Goal: Navigation & Orientation: Find specific page/section

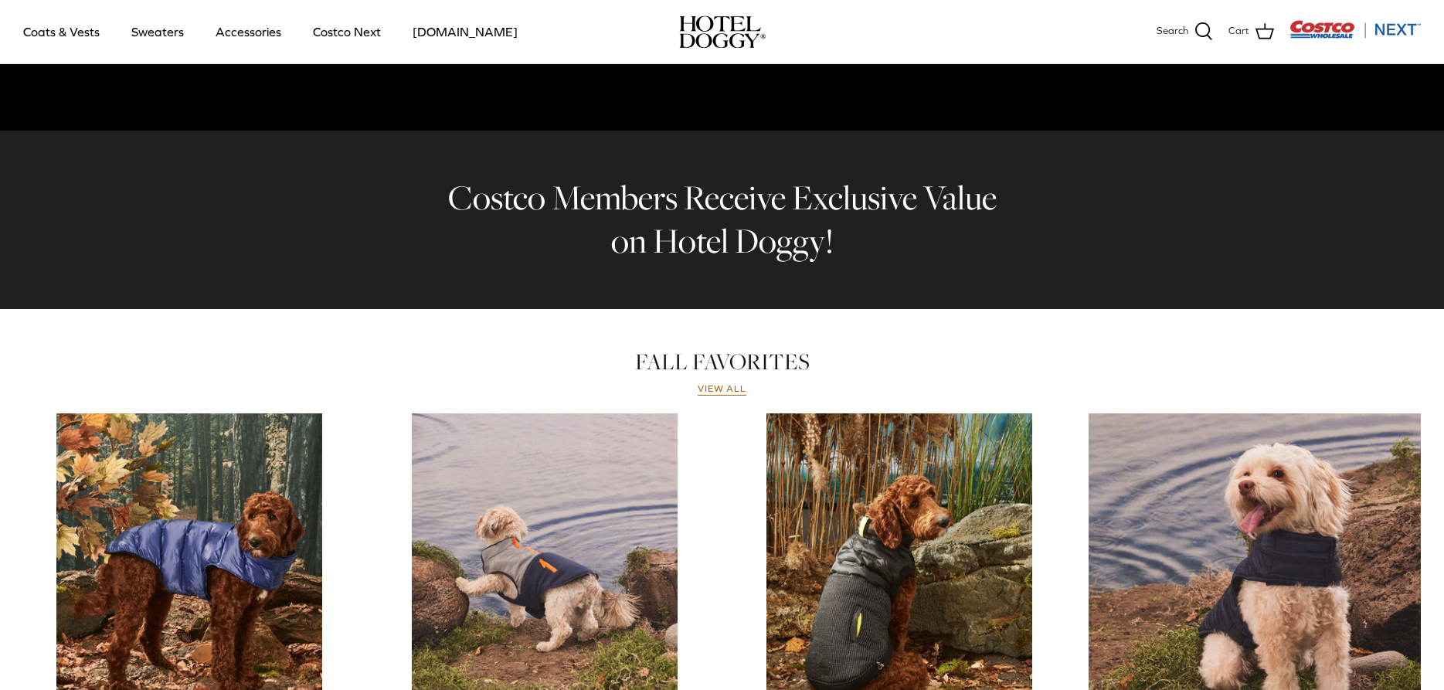
scroll to position [252, 0]
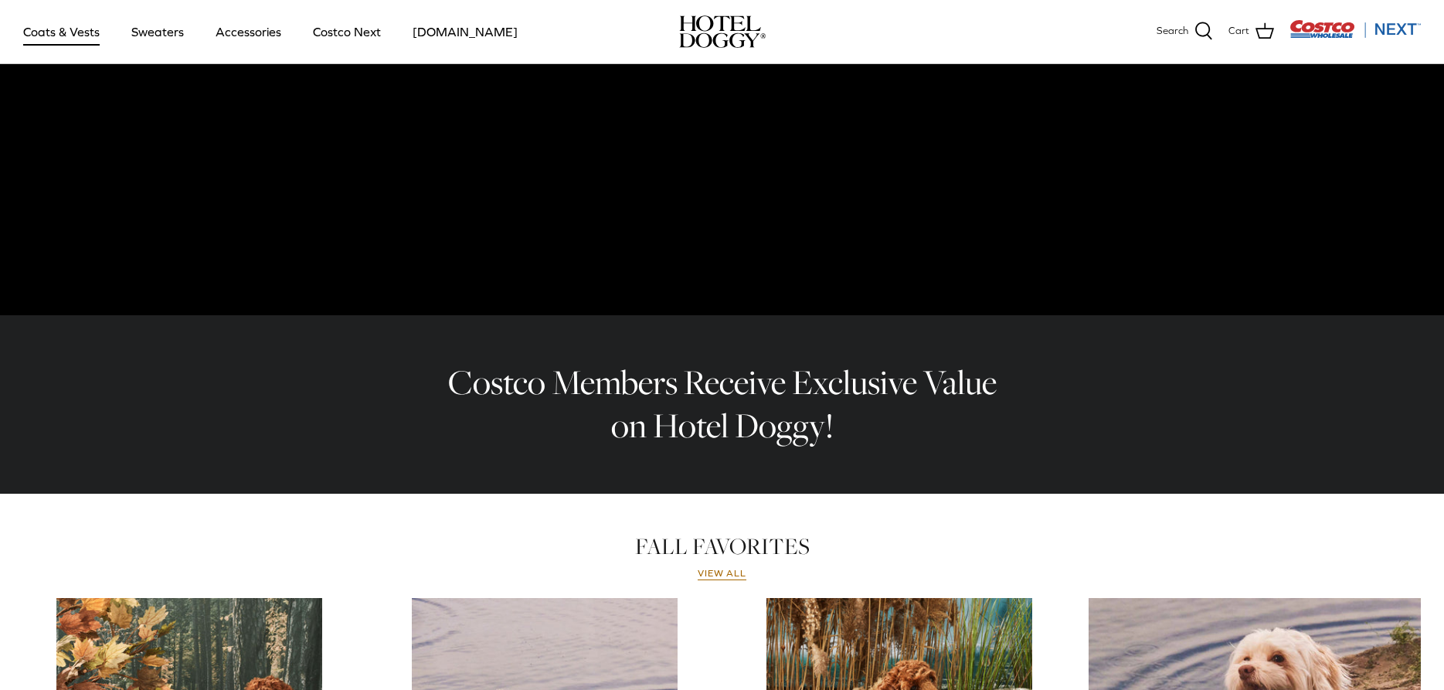
click at [93, 30] on link "Coats & Vests" at bounding box center [61, 31] width 104 height 53
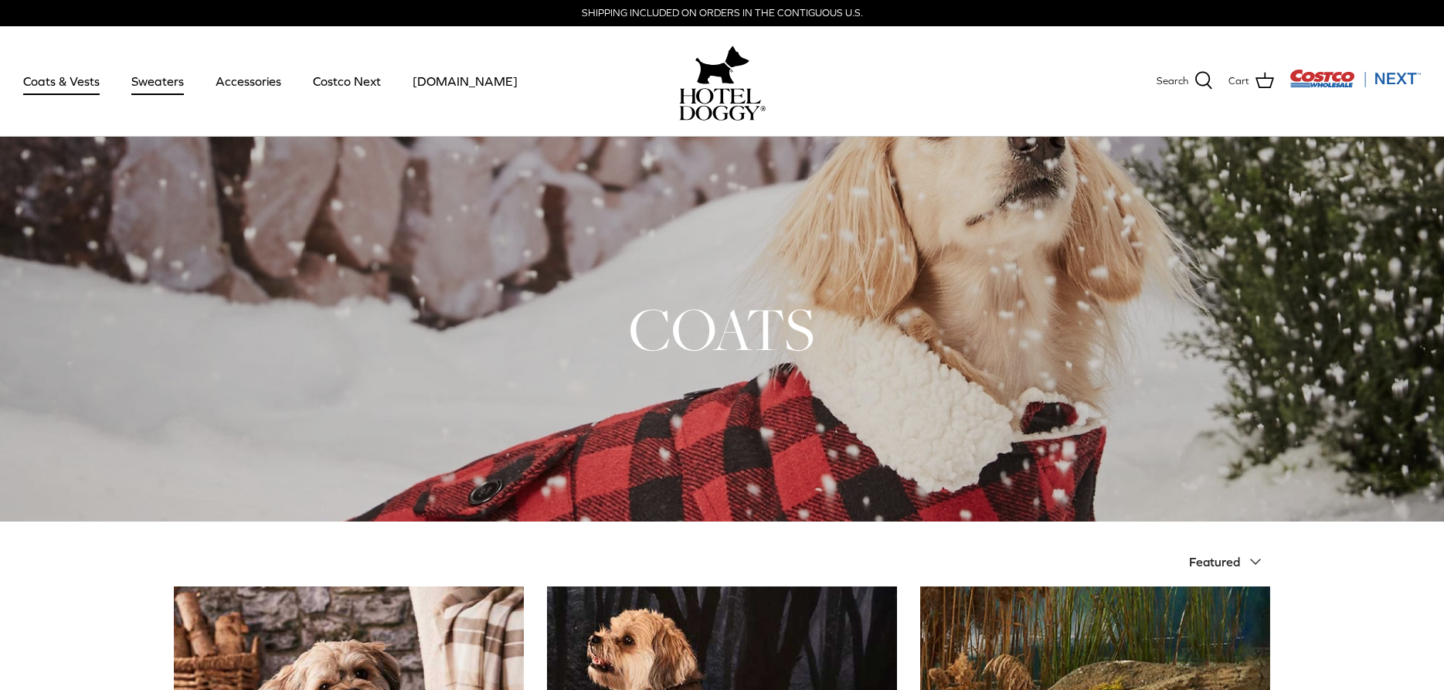
click at [154, 83] on link "Sweaters" at bounding box center [157, 81] width 80 height 53
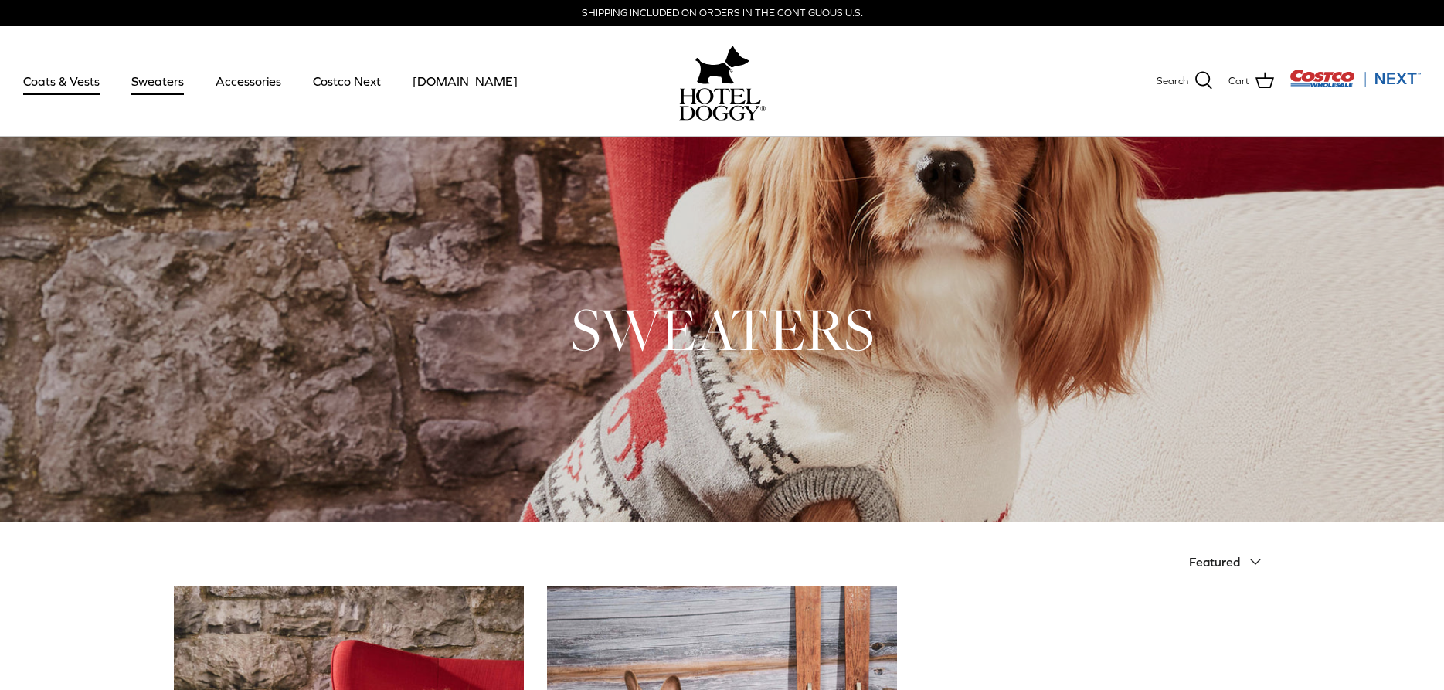
click at [69, 82] on link "Coats & Vests" at bounding box center [61, 81] width 104 height 53
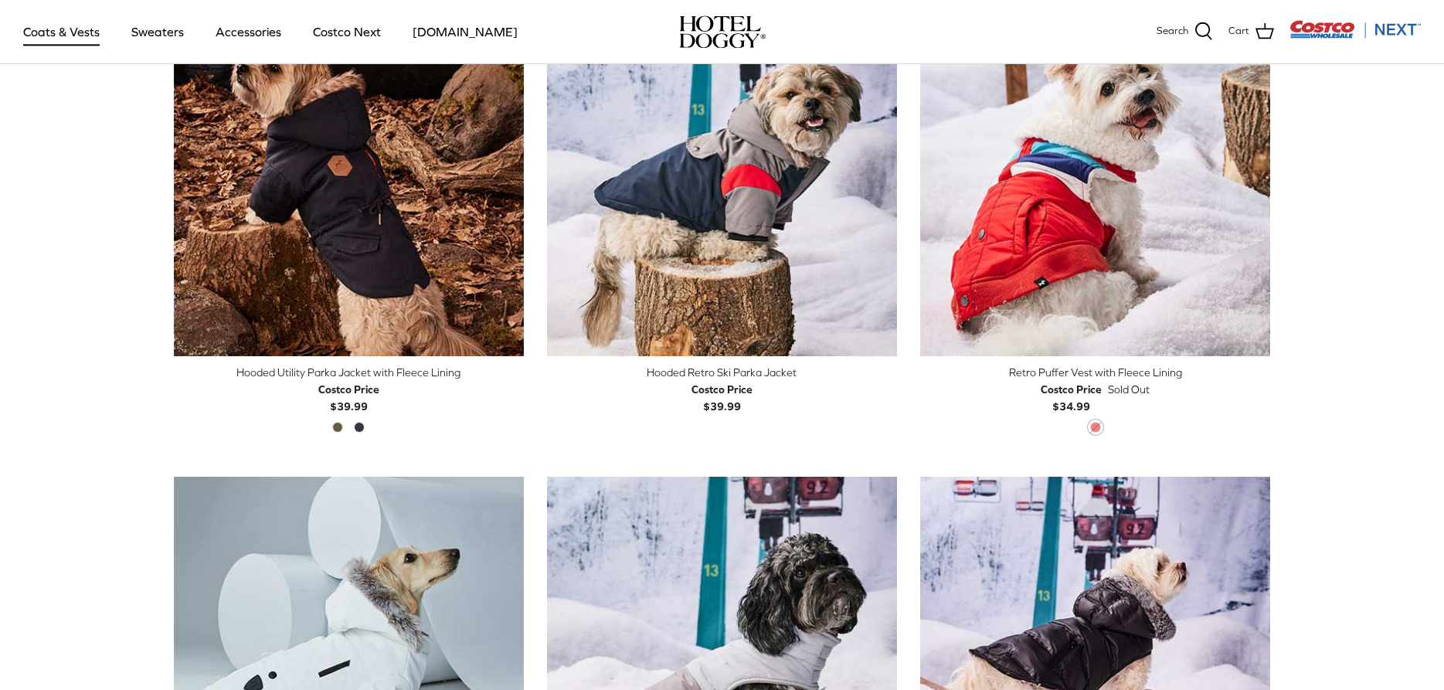
scroll to position [1261, 0]
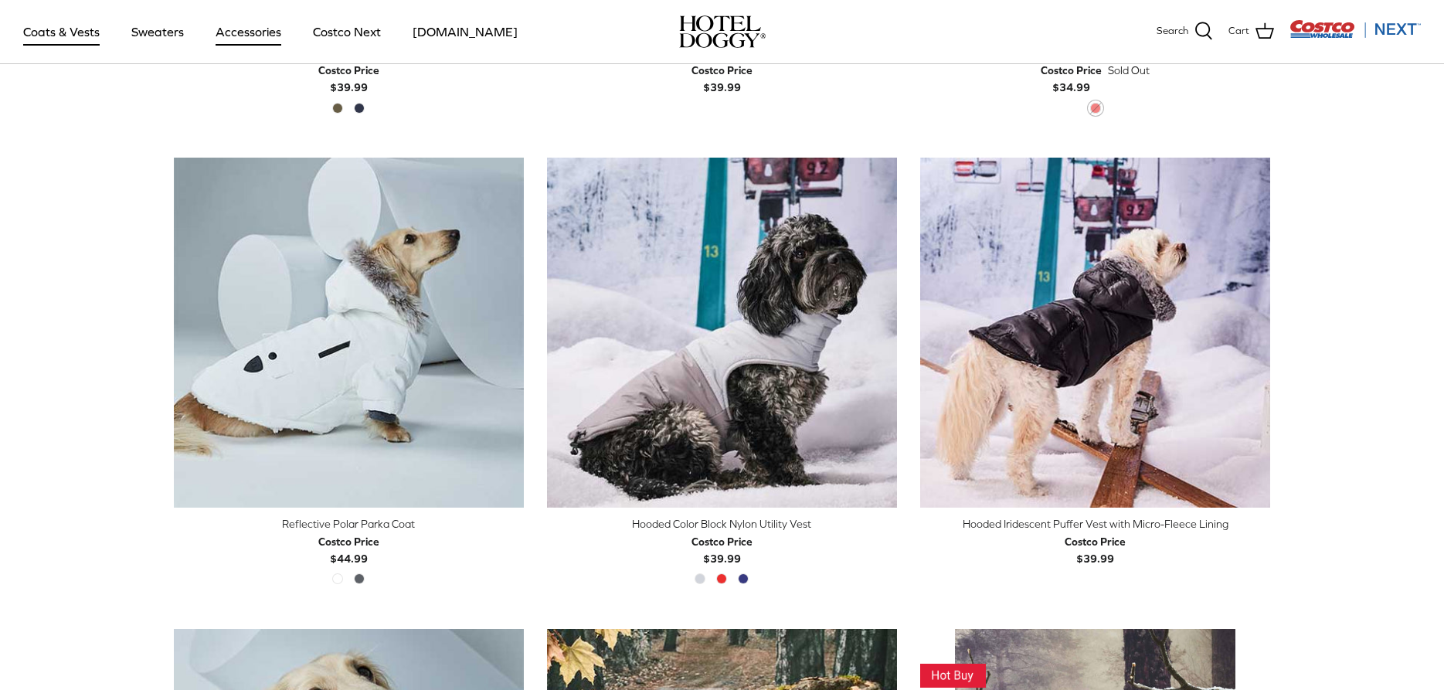
click at [266, 27] on link "Accessories" at bounding box center [248, 31] width 93 height 53
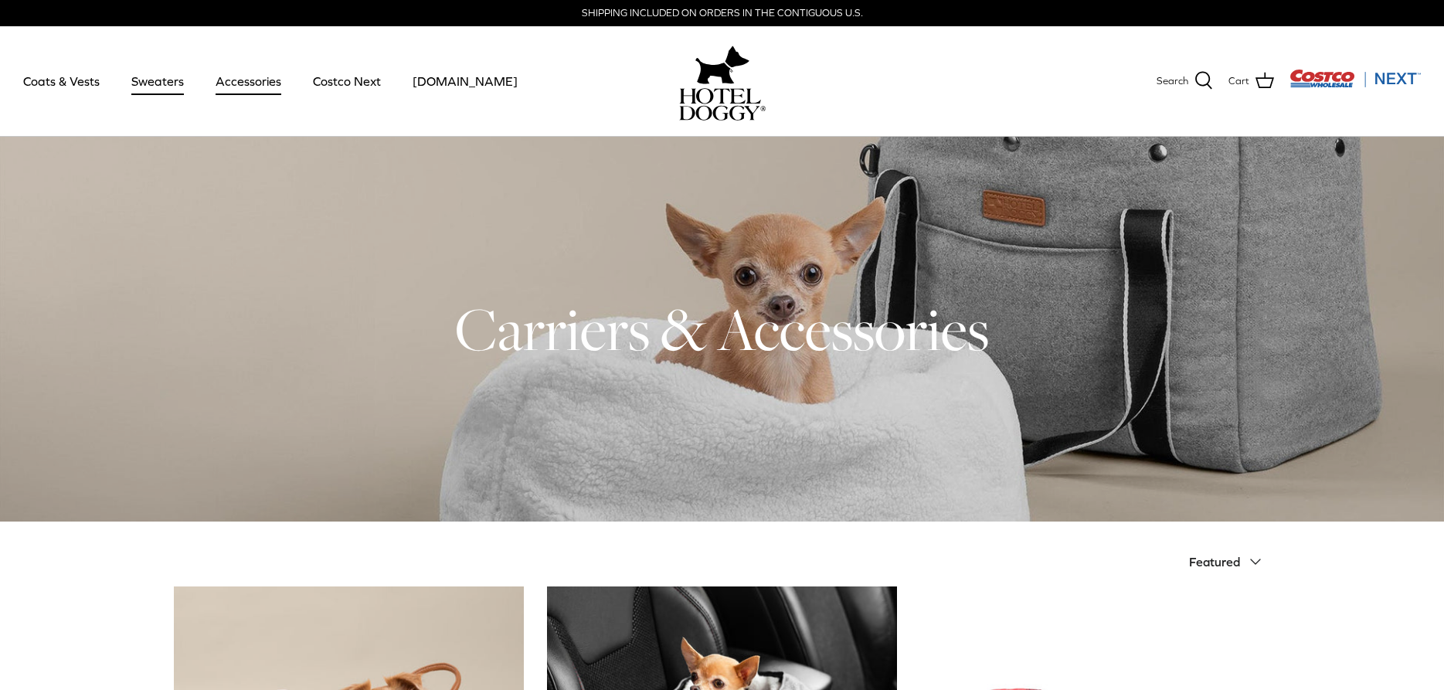
click at [172, 85] on link "Sweaters" at bounding box center [157, 81] width 80 height 53
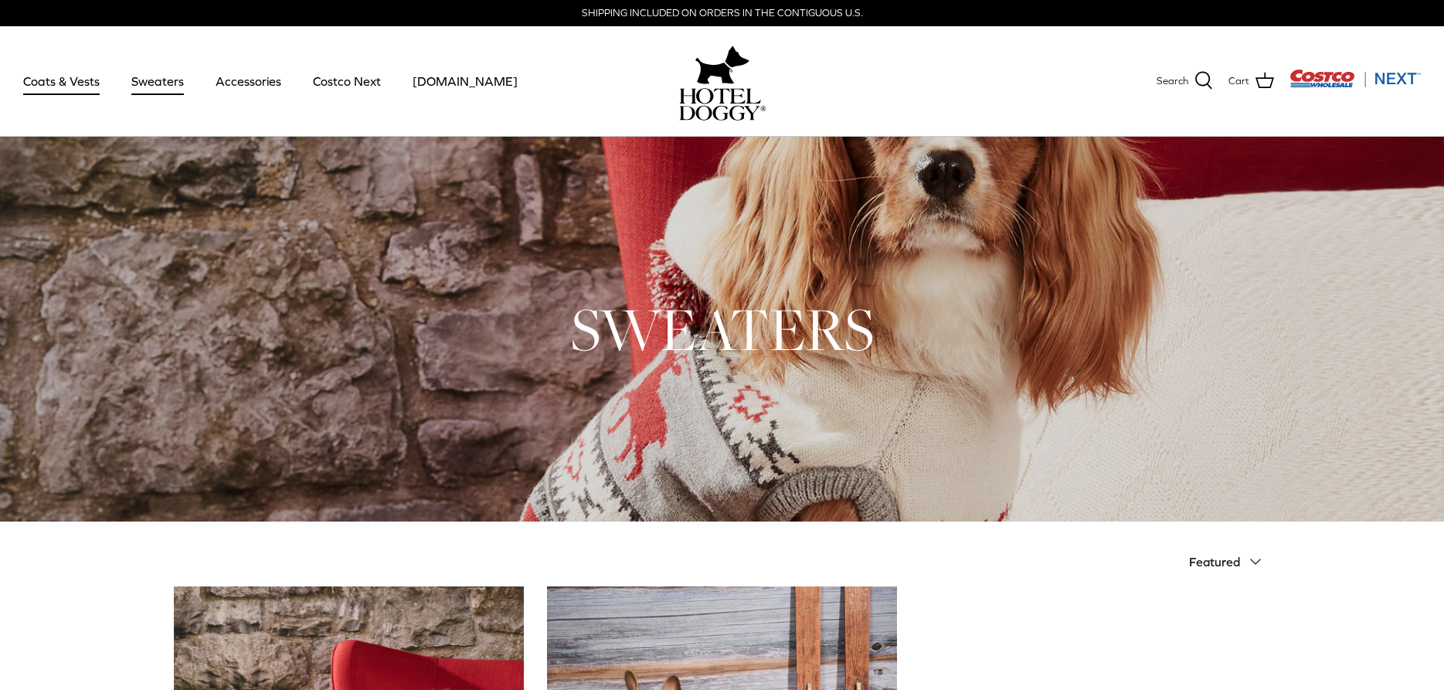
click at [66, 82] on link "Coats & Vests" at bounding box center [61, 81] width 104 height 53
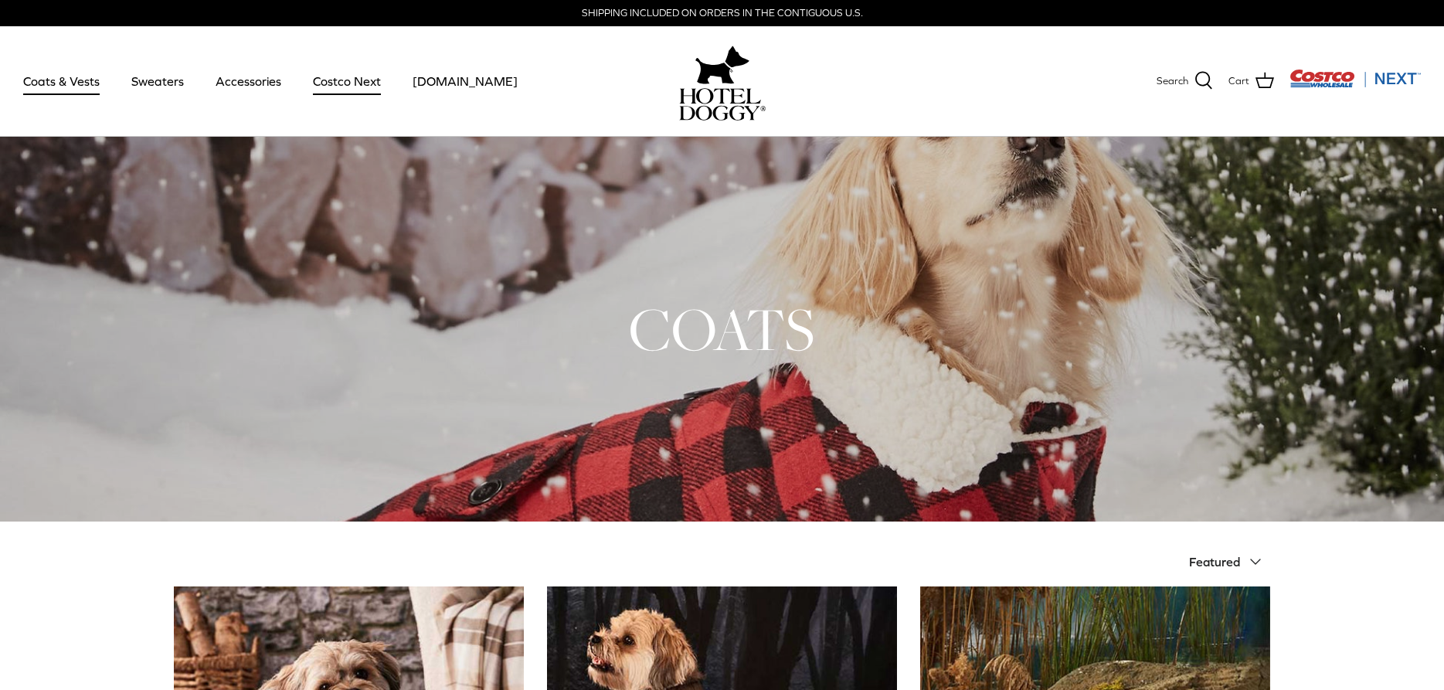
click at [338, 86] on link "Costco Next" at bounding box center [347, 81] width 96 height 53
